Goal: Information Seeking & Learning: Learn about a topic

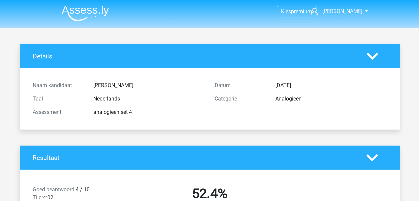
click at [89, 4] on li at bounding box center [82, 12] width 53 height 18
click at [91, 9] on img at bounding box center [85, 13] width 47 height 16
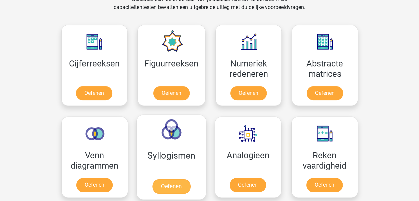
scroll to position [288, 0]
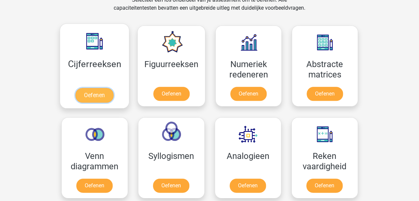
click at [98, 91] on link "Oefenen" at bounding box center [94, 95] width 38 height 15
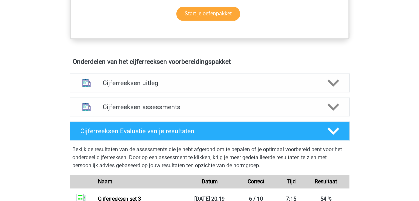
scroll to position [351, 0]
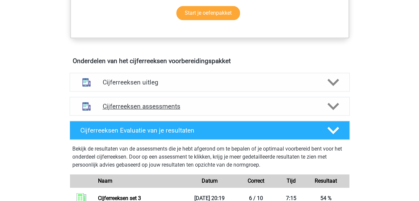
click at [231, 109] on h4 "Cijferreeksen assessments" at bounding box center [210, 106] width 214 height 8
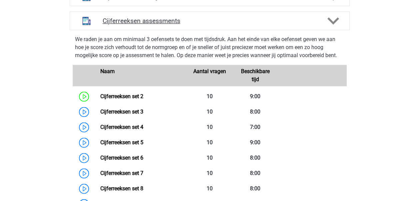
scroll to position [437, 0]
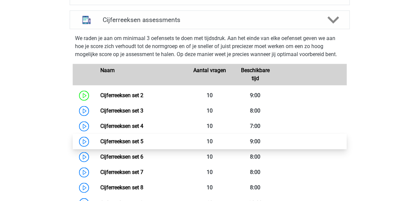
click at [143, 144] on link "Cijferreeksen set 5" at bounding box center [121, 141] width 43 height 6
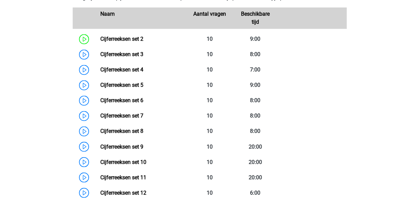
scroll to position [493, 0]
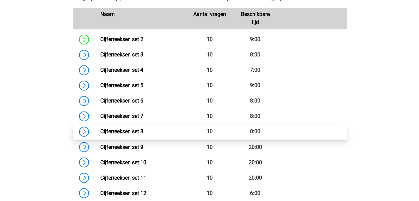
click at [143, 134] on link "Cijferreeksen set 8" at bounding box center [121, 131] width 43 height 6
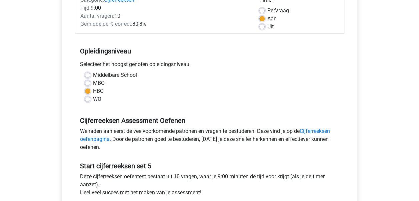
click at [218, 145] on div "We raden aan eerst de veelvoorkomende patronen en vragen te bestuderen. Deze vi…" at bounding box center [210, 140] width 270 height 27
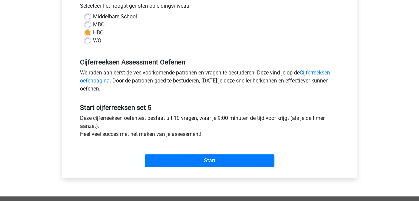
scroll to position [156, 0]
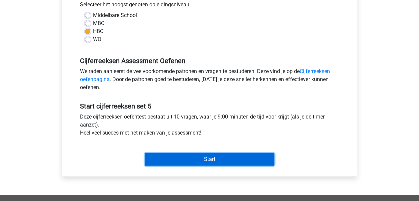
click at [221, 154] on input "Start" at bounding box center [210, 159] width 130 height 13
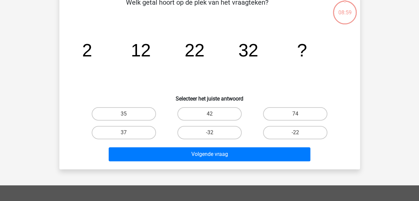
scroll to position [38, 0]
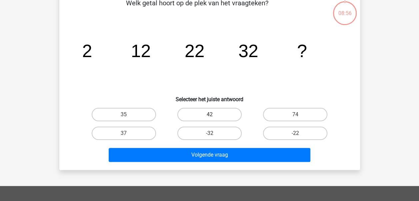
click at [220, 112] on label "42" at bounding box center [210, 114] width 64 height 13
click at [214, 114] on input "42" at bounding box center [212, 116] width 4 height 4
radio input "true"
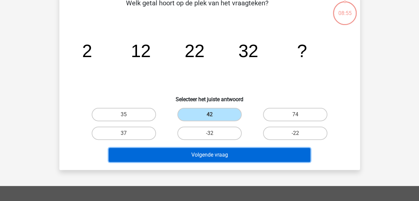
click at [236, 157] on button "Volgende vraag" at bounding box center [210, 155] width 202 height 14
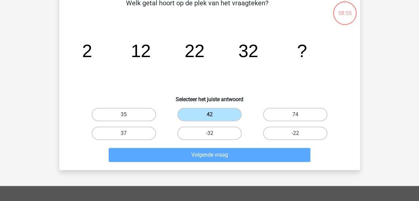
scroll to position [31, 0]
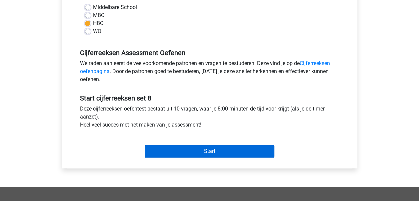
scroll to position [164, 0]
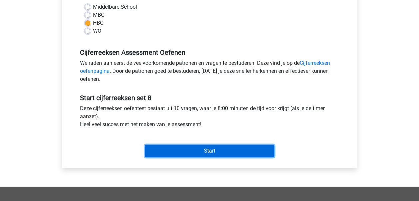
click at [194, 155] on input "Start" at bounding box center [210, 150] width 130 height 13
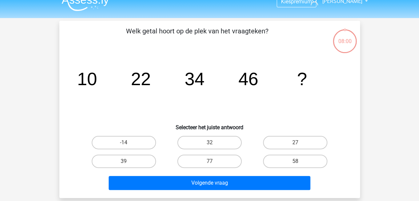
scroll to position [11, 0]
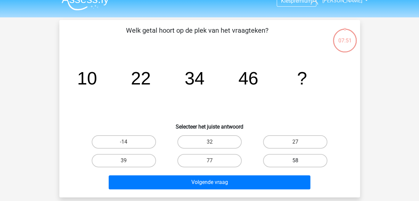
click at [294, 162] on label "58" at bounding box center [295, 160] width 64 height 13
click at [296, 162] on input "58" at bounding box center [298, 162] width 4 height 4
radio input "true"
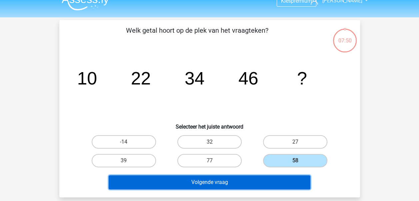
click at [288, 178] on button "Volgende vraag" at bounding box center [210, 182] width 202 height 14
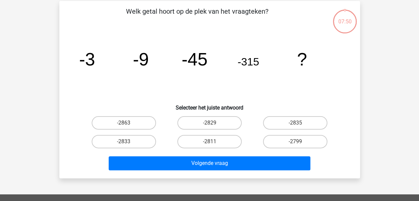
scroll to position [31, 0]
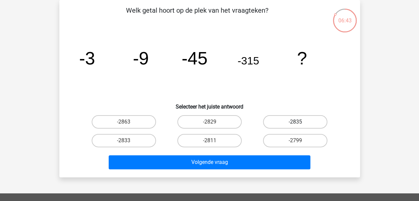
click at [293, 123] on label "-2835" at bounding box center [295, 121] width 64 height 13
click at [296, 123] on input "-2835" at bounding box center [298, 124] width 4 height 4
radio input "true"
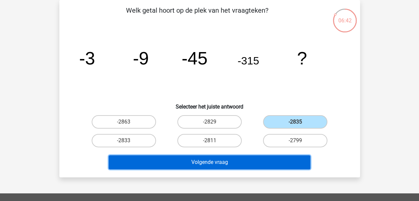
click at [256, 158] on button "Volgende vraag" at bounding box center [210, 162] width 202 height 14
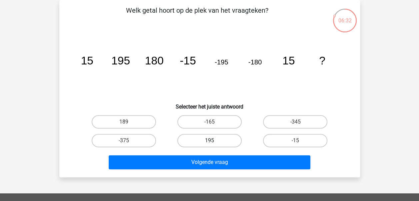
click at [206, 145] on label "195" at bounding box center [210, 140] width 64 height 13
click at [210, 145] on input "195" at bounding box center [212, 142] width 4 height 4
radio input "true"
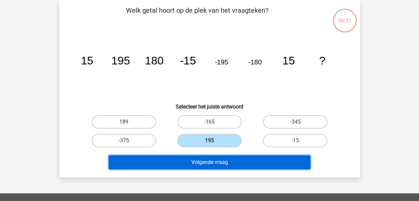
click at [228, 159] on button "Volgende vraag" at bounding box center [210, 162] width 202 height 14
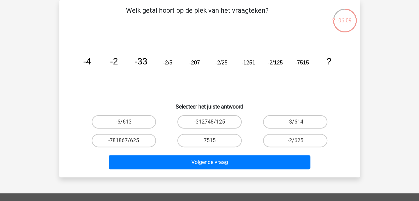
click at [290, 132] on div "-2/625" at bounding box center [296, 140] width 86 height 19
click at [294, 141] on label "-2/625" at bounding box center [295, 140] width 64 height 13
click at [296, 141] on input "-2/625" at bounding box center [298, 142] width 4 height 4
radio input "true"
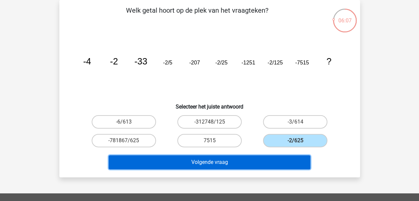
click at [279, 161] on button "Volgende vraag" at bounding box center [210, 162] width 202 height 14
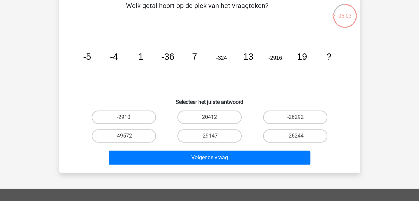
scroll to position [25, 0]
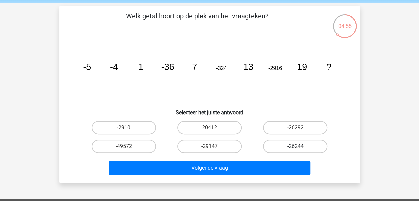
click at [307, 147] on label "-26244" at bounding box center [295, 145] width 64 height 13
click at [300, 147] on input "-26244" at bounding box center [298, 148] width 4 height 4
radio input "true"
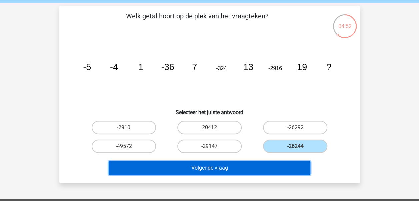
click at [295, 168] on button "Volgende vraag" at bounding box center [210, 168] width 202 height 14
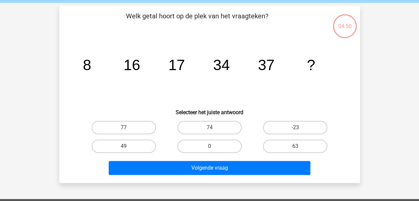
scroll to position [31, 0]
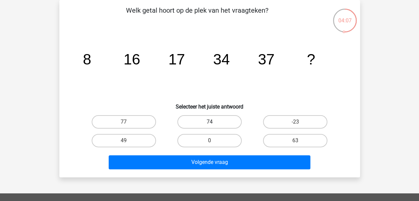
click at [217, 117] on label "74" at bounding box center [210, 121] width 64 height 13
click at [214, 122] on input "74" at bounding box center [212, 124] width 4 height 4
radio input "true"
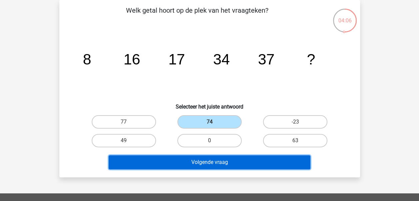
click at [232, 165] on button "Volgende vraag" at bounding box center [210, 162] width 202 height 14
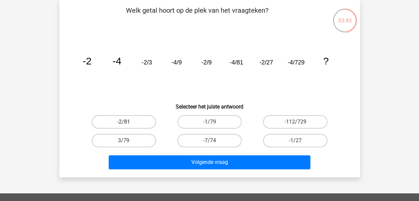
click at [144, 118] on label "-2/81" at bounding box center [124, 121] width 64 height 13
click at [128, 122] on input "-2/81" at bounding box center [126, 124] width 4 height 4
radio input "true"
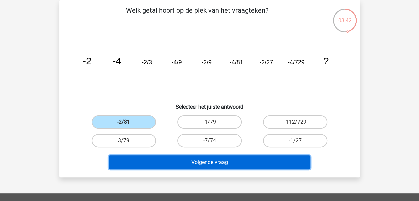
click at [186, 168] on button "Volgende vraag" at bounding box center [210, 162] width 202 height 14
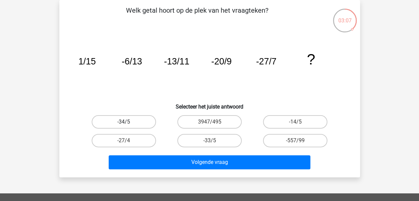
click at [138, 121] on label "-34/5" at bounding box center [124, 121] width 64 height 13
click at [128, 122] on input "-34/5" at bounding box center [126, 124] width 4 height 4
radio input "true"
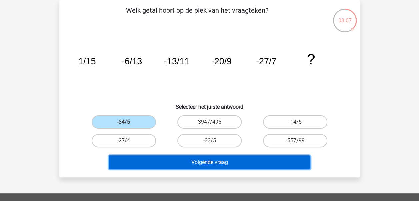
click at [168, 161] on button "Volgende vraag" at bounding box center [210, 162] width 202 height 14
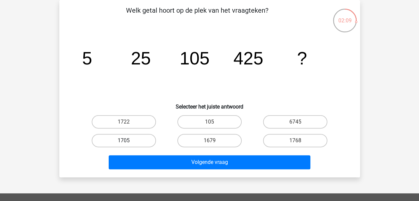
click at [106, 140] on label "1705" at bounding box center [124, 140] width 64 height 13
click at [124, 140] on input "1705" at bounding box center [126, 142] width 4 height 4
radio input "true"
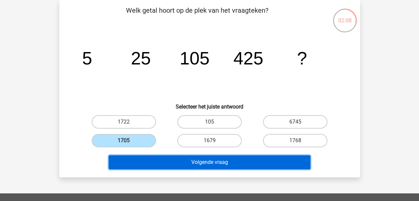
click at [155, 161] on button "Volgende vraag" at bounding box center [210, 162] width 202 height 14
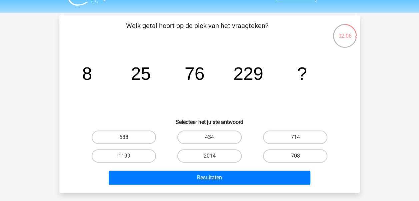
scroll to position [21, 0]
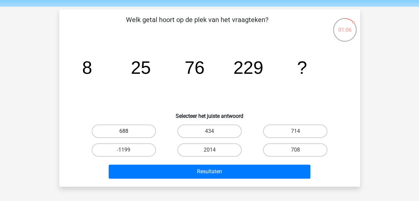
click at [124, 129] on label "688" at bounding box center [124, 130] width 64 height 13
click at [124, 131] on input "688" at bounding box center [126, 133] width 4 height 4
radio input "true"
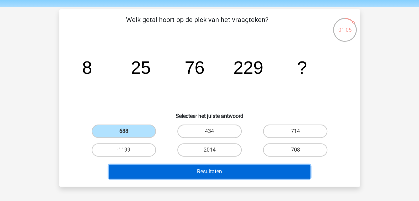
click at [187, 169] on button "Resultaten" at bounding box center [210, 171] width 202 height 14
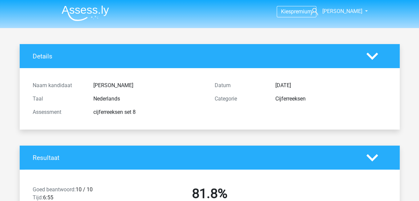
click at [88, 9] on img at bounding box center [85, 13] width 47 height 16
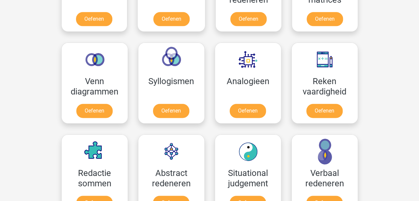
scroll to position [363, 0]
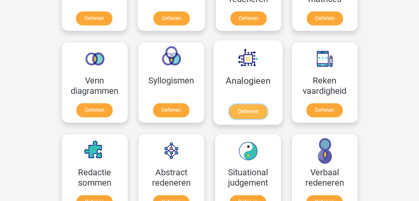
click at [252, 111] on link "Oefenen" at bounding box center [248, 111] width 38 height 15
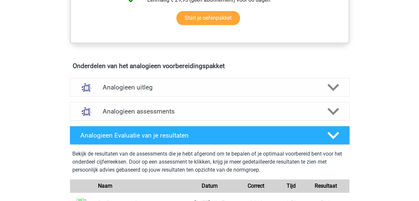
scroll to position [344, 0]
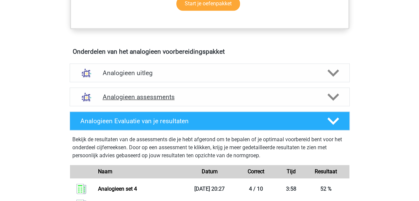
click at [255, 91] on div "Analogieen assessments" at bounding box center [210, 96] width 280 height 19
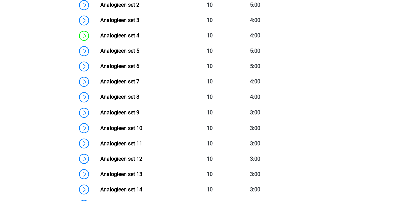
scroll to position [511, 0]
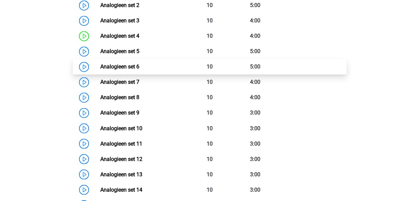
click at [139, 65] on link "Analogieen set 6" at bounding box center [119, 66] width 39 height 6
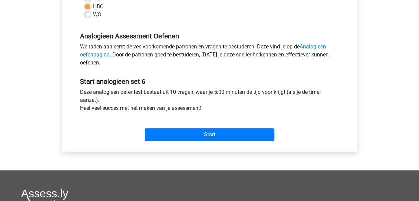
scroll to position [182, 0]
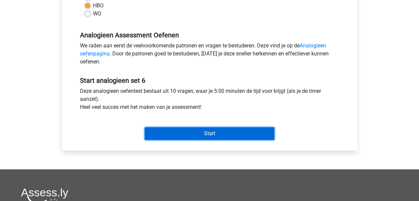
click at [252, 131] on input "Start" at bounding box center [210, 133] width 130 height 13
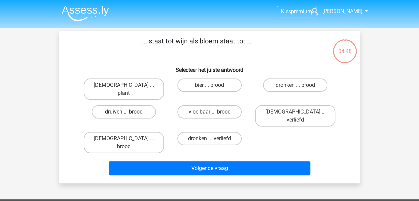
click at [141, 105] on label "druiven ... brood" at bounding box center [124, 111] width 64 height 13
click at [128, 112] on input "druiven ... brood" at bounding box center [126, 114] width 4 height 4
radio input "true"
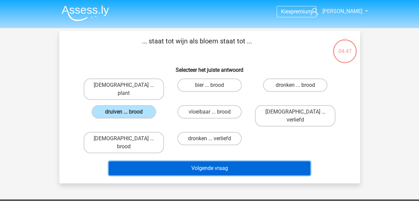
click at [172, 161] on button "Volgende vraag" at bounding box center [210, 168] width 202 height 14
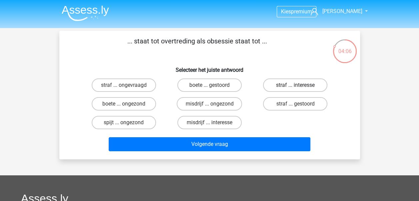
click at [282, 84] on label "straf ... interesse" at bounding box center [295, 84] width 64 height 13
click at [296, 85] on input "straf ... interesse" at bounding box center [298, 87] width 4 height 4
radio input "true"
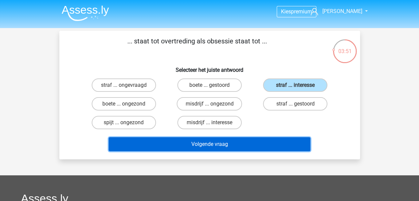
click at [257, 142] on button "Volgende vraag" at bounding box center [210, 144] width 202 height 14
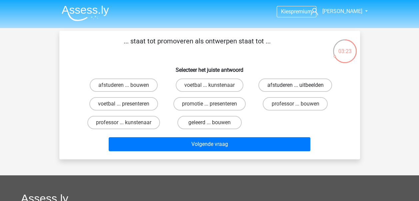
click at [300, 83] on label "afstuderen ... uitbeelden" at bounding box center [296, 84] width 74 height 13
click at [300, 85] on input "afstuderen ... uitbeelden" at bounding box center [298, 87] width 4 height 4
radio input "true"
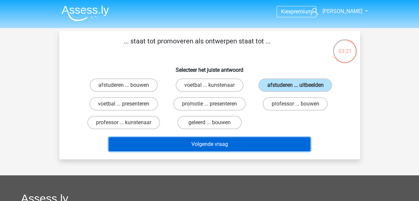
click at [268, 140] on button "Volgende vraag" at bounding box center [210, 144] width 202 height 14
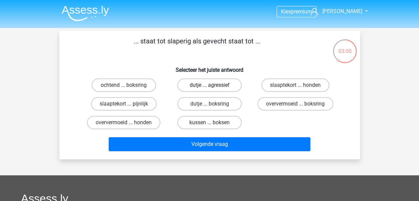
click at [208, 87] on label "dutje ... agressief" at bounding box center [210, 84] width 64 height 13
click at [210, 87] on input "dutje ... agressief" at bounding box center [212, 87] width 4 height 4
radio input "true"
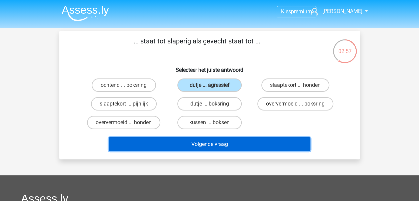
click at [207, 147] on button "Volgende vraag" at bounding box center [210, 144] width 202 height 14
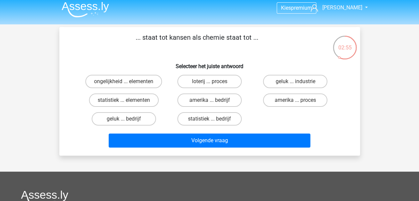
scroll to position [2, 0]
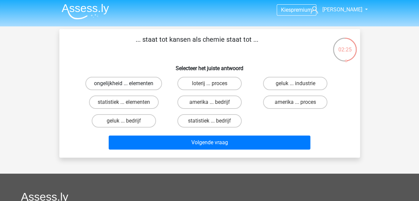
click at [141, 83] on label "ongelijkheid ... elementen" at bounding box center [123, 83] width 77 height 13
click at [128, 83] on input "ongelijkheid ... elementen" at bounding box center [126, 85] width 4 height 4
radio input "true"
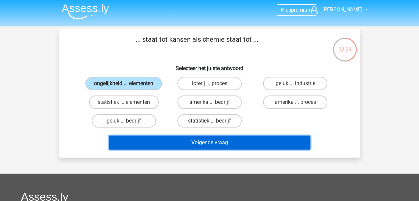
click at [180, 142] on button "Volgende vraag" at bounding box center [210, 142] width 202 height 14
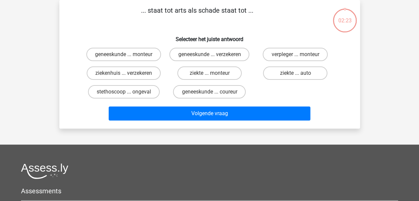
scroll to position [0, 0]
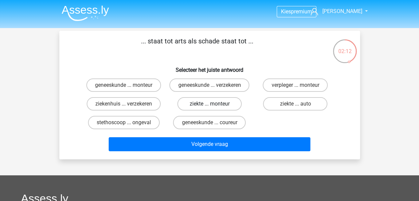
click at [232, 109] on label "ziekte ... monteur" at bounding box center [210, 103] width 64 height 13
click at [214, 108] on input "ziekte ... monteur" at bounding box center [212, 106] width 4 height 4
radio input "true"
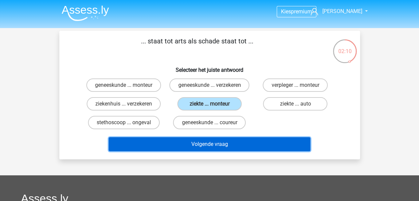
click at [244, 147] on button "Volgende vraag" at bounding box center [210, 144] width 202 height 14
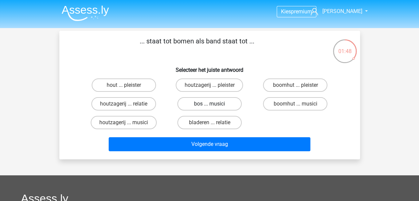
click at [234, 103] on label "bos ... musici" at bounding box center [210, 103] width 64 height 13
click at [214, 104] on input "bos ... musici" at bounding box center [212, 106] width 4 height 4
radio input "true"
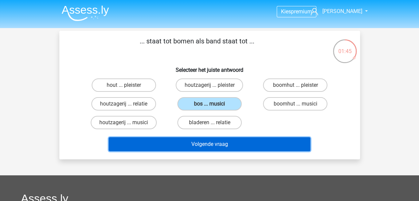
click at [231, 144] on button "Volgende vraag" at bounding box center [210, 144] width 202 height 14
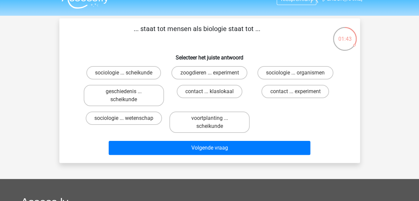
scroll to position [6, 0]
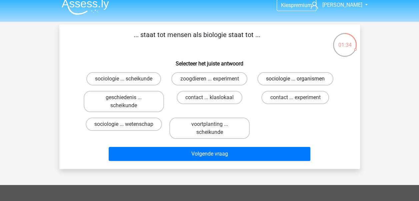
click at [287, 76] on label "sociologie ... organismen" at bounding box center [296, 78] width 76 height 13
click at [296, 79] on input "sociologie ... organismen" at bounding box center [298, 81] width 4 height 4
radio input "true"
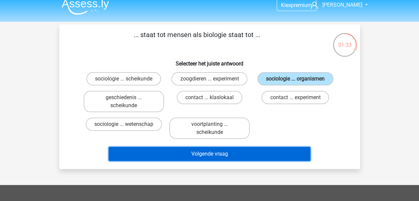
click at [256, 151] on button "Volgende vraag" at bounding box center [210, 154] width 202 height 14
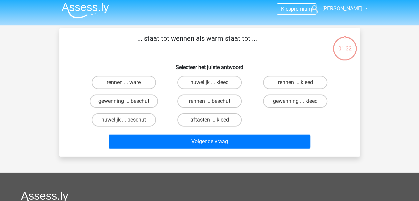
scroll to position [0, 0]
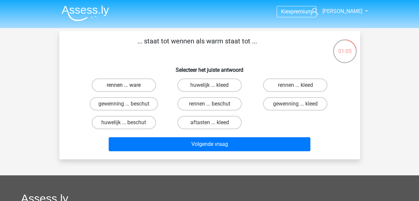
click at [144, 84] on label "rennen ... ware" at bounding box center [124, 84] width 64 height 13
click at [128, 85] on input "rennen ... ware" at bounding box center [126, 87] width 4 height 4
radio input "true"
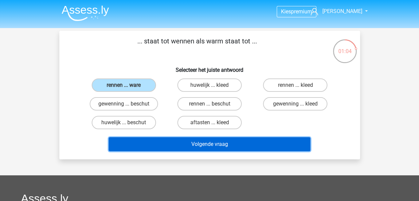
click at [196, 140] on button "Volgende vraag" at bounding box center [210, 144] width 202 height 14
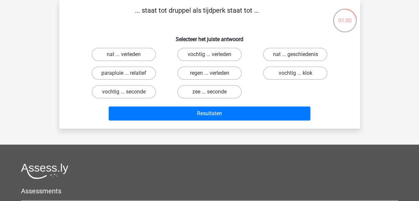
scroll to position [26, 0]
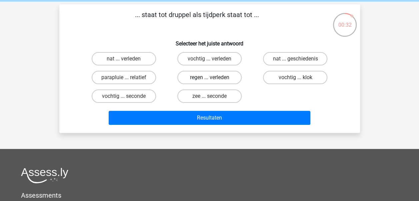
click at [229, 78] on label "regen ... verleden" at bounding box center [210, 77] width 64 height 13
click at [214, 78] on input "regen ... verleden" at bounding box center [212, 79] width 4 height 4
radio input "true"
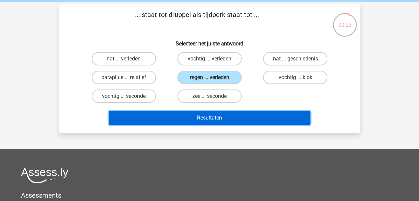
click at [223, 114] on button "Resultaten" at bounding box center [210, 118] width 202 height 14
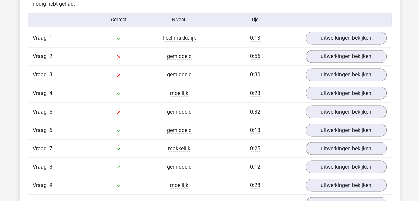
scroll to position [547, 0]
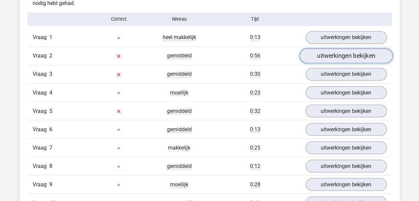
click at [321, 57] on link "uitwerkingen bekijken" at bounding box center [346, 56] width 93 height 15
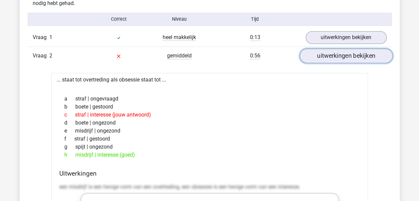
click at [326, 60] on link "uitwerkingen bekijken" at bounding box center [346, 56] width 93 height 15
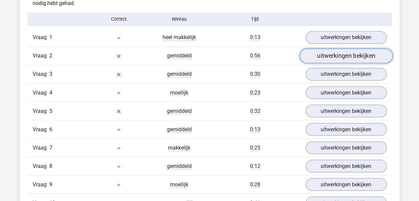
click at [326, 57] on link "uitwerkingen bekijken" at bounding box center [346, 56] width 93 height 15
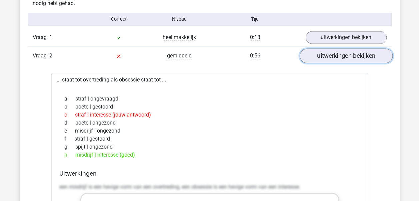
click at [326, 57] on link "uitwerkingen bekijken" at bounding box center [346, 56] width 93 height 15
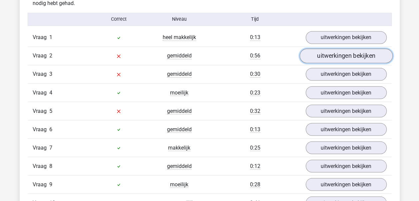
click at [328, 55] on link "uitwerkingen bekijken" at bounding box center [346, 56] width 93 height 15
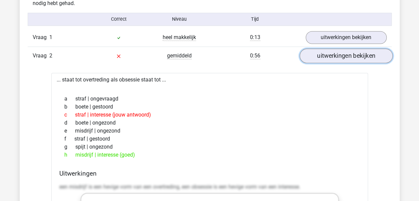
click at [328, 55] on link "uitwerkingen bekijken" at bounding box center [346, 56] width 93 height 15
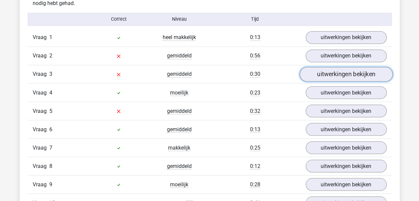
click at [337, 79] on link "uitwerkingen bekijken" at bounding box center [346, 74] width 93 height 15
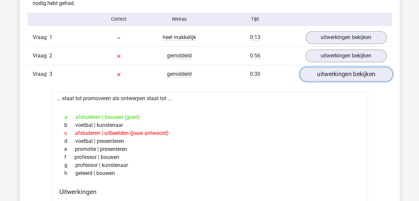
click at [337, 79] on link "uitwerkingen bekijken" at bounding box center [346, 74] width 93 height 15
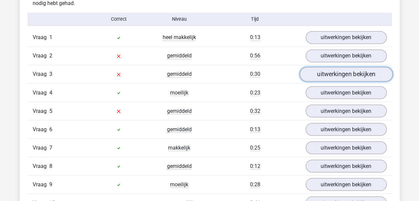
click at [337, 79] on link "uitwerkingen bekijken" at bounding box center [346, 74] width 93 height 15
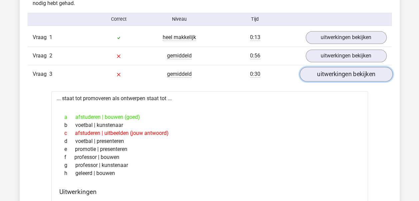
click at [337, 79] on link "uitwerkingen bekijken" at bounding box center [346, 74] width 93 height 15
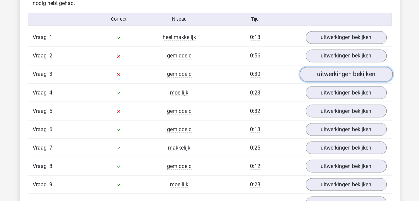
scroll to position [586, 0]
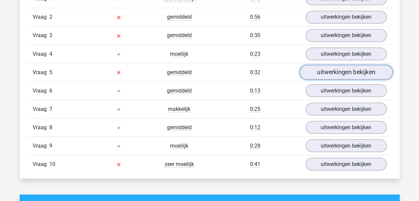
click at [341, 71] on link "uitwerkingen bekijken" at bounding box center [346, 72] width 93 height 15
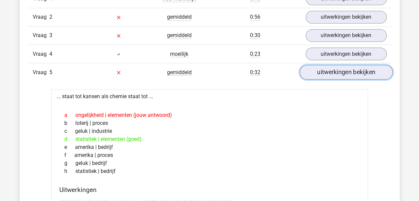
click at [344, 71] on link "uitwerkingen bekijken" at bounding box center [346, 72] width 93 height 15
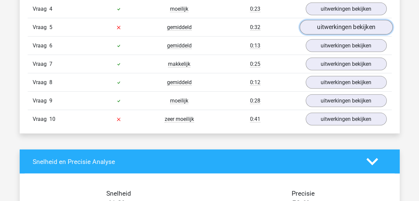
scroll to position [632, 0]
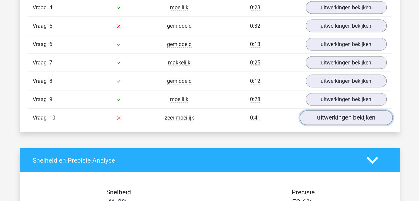
click at [341, 117] on link "uitwerkingen bekijken" at bounding box center [346, 118] width 93 height 15
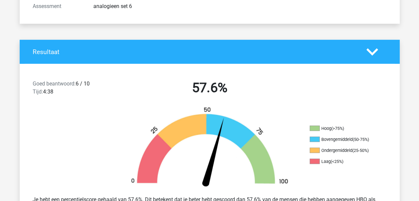
scroll to position [52, 0]
